Goal: Task Accomplishment & Management: Use online tool/utility

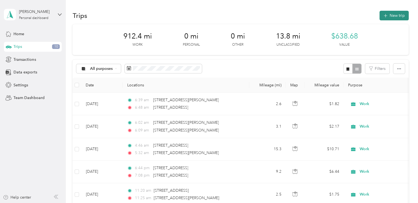
click at [391, 14] on button "New trip" at bounding box center [394, 16] width 29 height 10
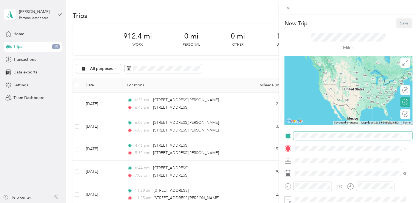
click at [316, 138] on span at bounding box center [352, 136] width 119 height 9
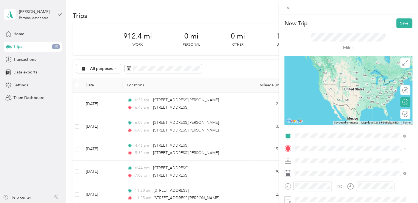
click at [326, 156] on span "[STREET_ADDRESS][US_STATE]" at bounding box center [333, 155] width 55 height 5
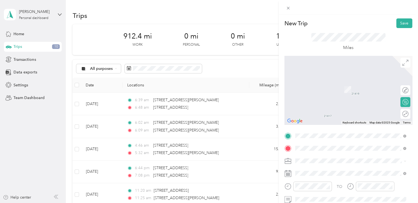
click at [329, 104] on span "[STREET_ADDRESS][US_STATE]" at bounding box center [333, 102] width 55 height 5
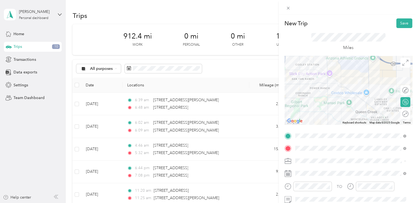
click at [303, 84] on div "Work" at bounding box center [350, 84] width 107 height 6
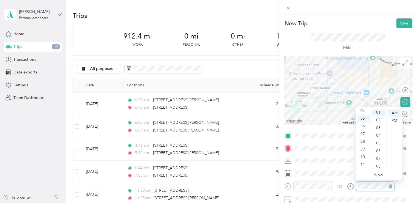
scroll to position [8, 0]
click at [372, 194] on div at bounding box center [370, 189] width 47 height 14
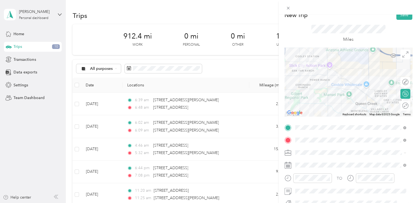
scroll to position [0, 0]
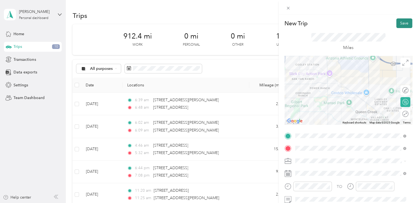
click at [402, 21] on button "Save" at bounding box center [405, 23] width 16 height 10
